Goal: Task Accomplishment & Management: Manage account settings

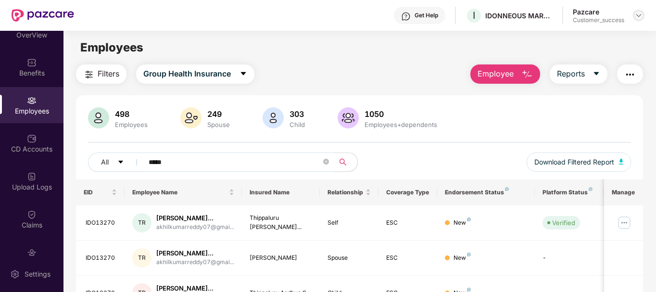
click at [639, 13] on img at bounding box center [638, 16] width 8 height 8
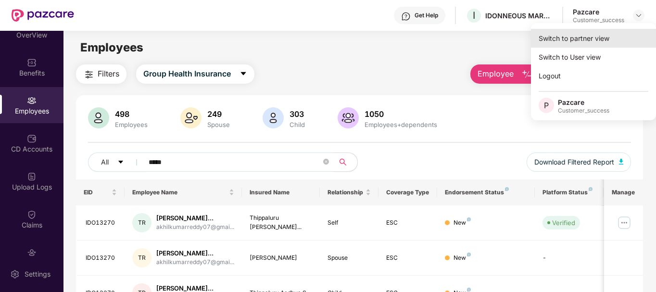
click at [596, 37] on div "Switch to partner view" at bounding box center [593, 38] width 125 height 19
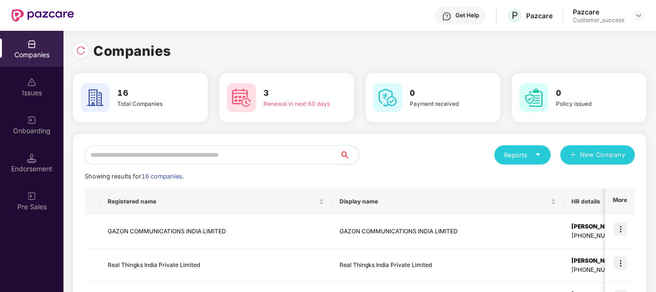
click at [242, 160] on input "text" at bounding box center [212, 154] width 255 height 19
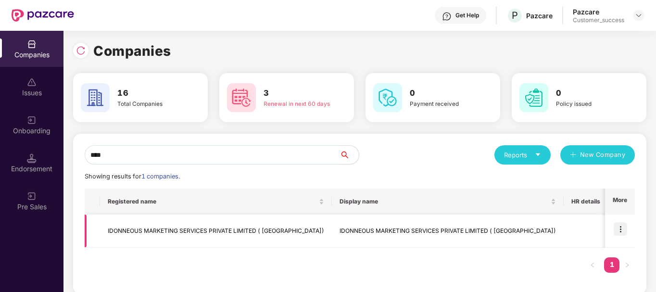
type input "****"
click at [621, 230] on img at bounding box center [619, 228] width 13 height 13
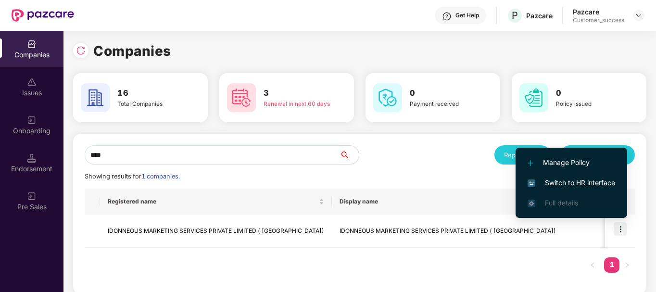
click at [581, 183] on span "Switch to HR interface" at bounding box center [570, 182] width 87 height 11
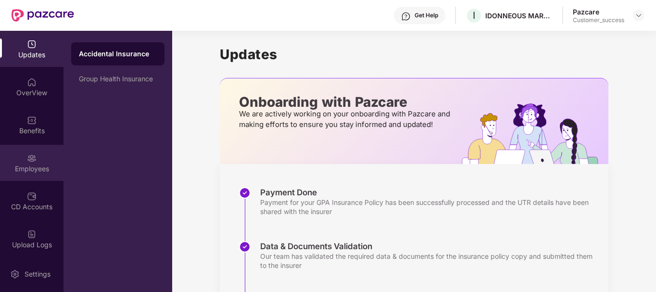
click at [30, 167] on div "Employees" at bounding box center [31, 169] width 63 height 10
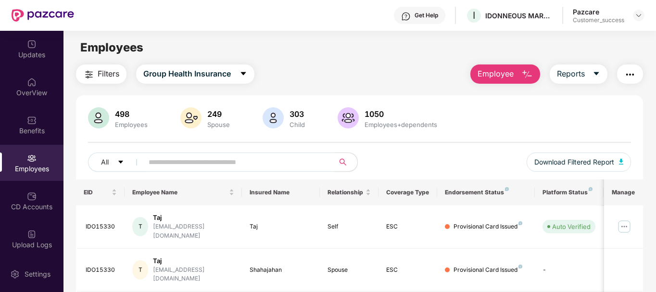
click at [246, 168] on input "text" at bounding box center [235, 162] width 173 height 14
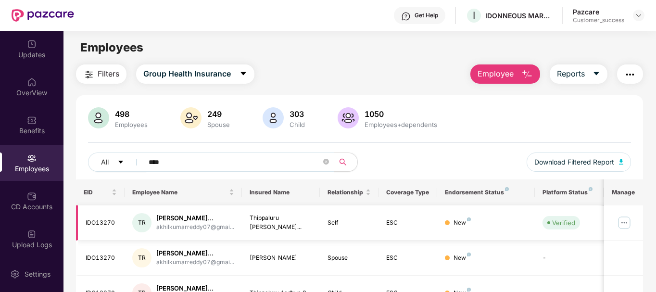
scroll to position [53, 0]
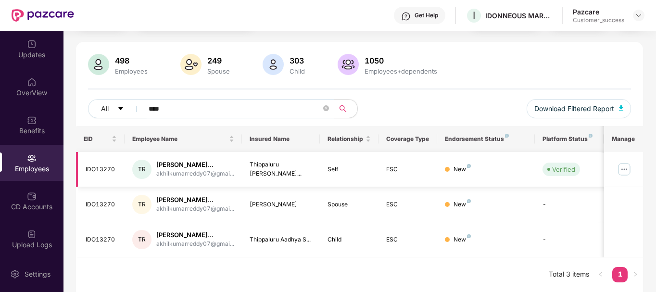
type input "****"
click at [625, 169] on img at bounding box center [623, 169] width 15 height 15
click at [420, 171] on div "ESC" at bounding box center [407, 169] width 43 height 9
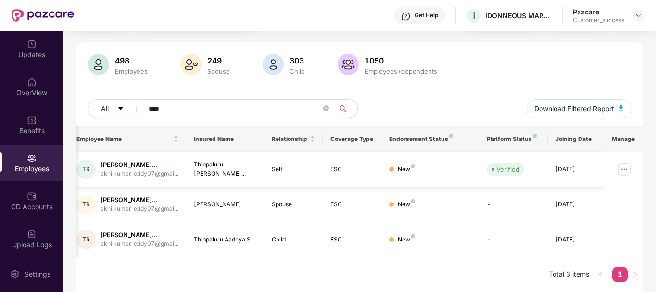
scroll to position [0, 57]
click at [626, 166] on img at bounding box center [623, 169] width 15 height 15
click at [557, 160] on td "[DATE]" at bounding box center [576, 169] width 59 height 35
